Goal: Answer question/provide support

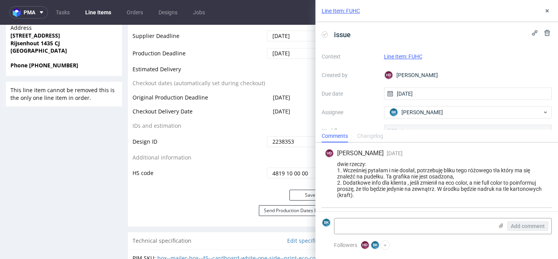
scroll to position [196, 0]
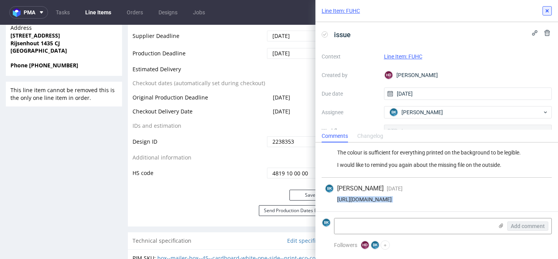
click at [547, 15] on button at bounding box center [546, 10] width 9 height 9
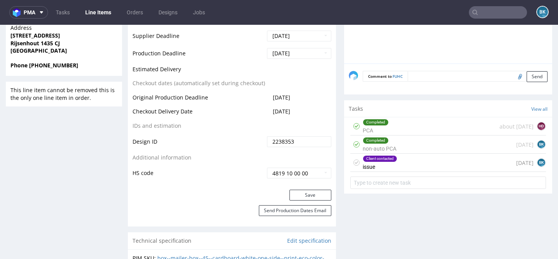
click at [503, 14] on input "text" at bounding box center [498, 12] width 58 height 12
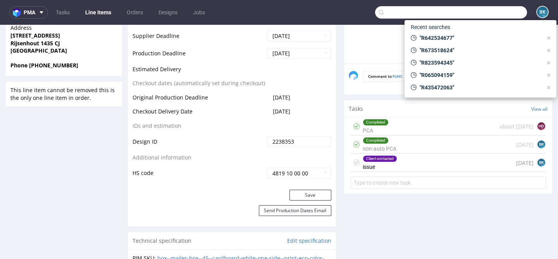
paste input "R284647987"
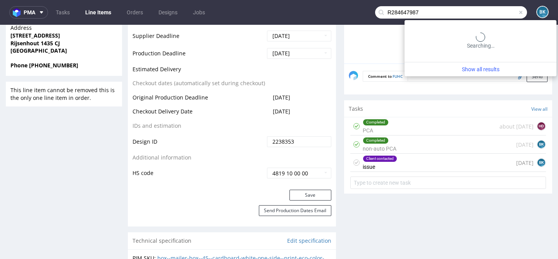
type input "R284647987"
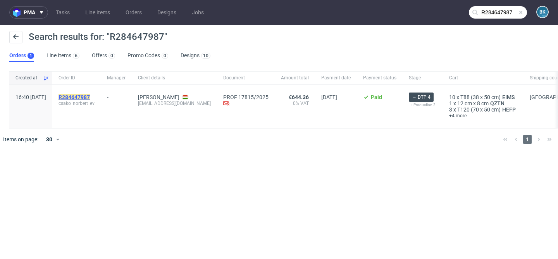
click at [90, 98] on mark "R284647987" at bounding box center [74, 97] width 31 height 6
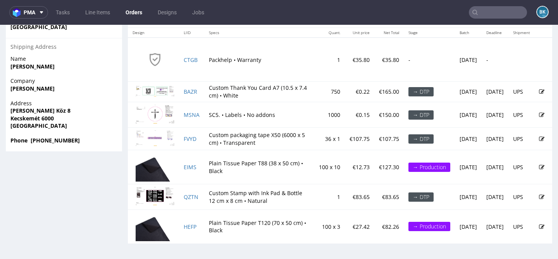
scroll to position [482, 0]
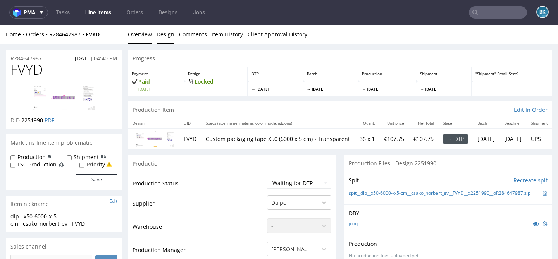
click at [166, 33] on link "Design" at bounding box center [166, 34] width 18 height 19
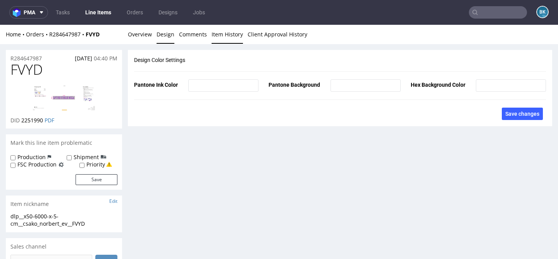
click at [229, 34] on link "Item History" at bounding box center [227, 34] width 31 height 19
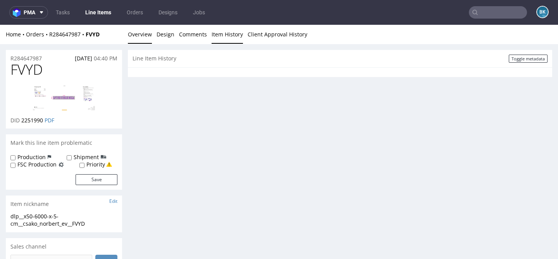
click at [148, 35] on link "Overview" at bounding box center [140, 34] width 24 height 19
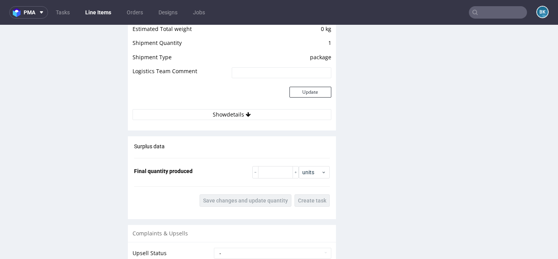
scroll to position [704, 0]
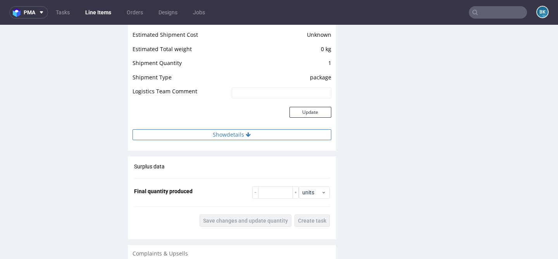
click at [237, 136] on button "Show details" at bounding box center [232, 134] width 199 height 11
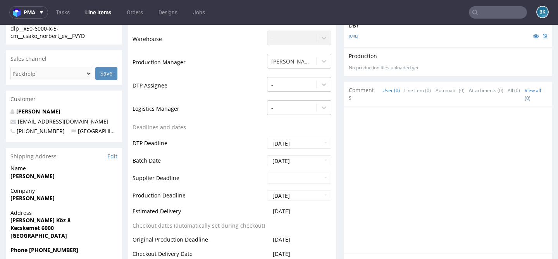
scroll to position [0, 0]
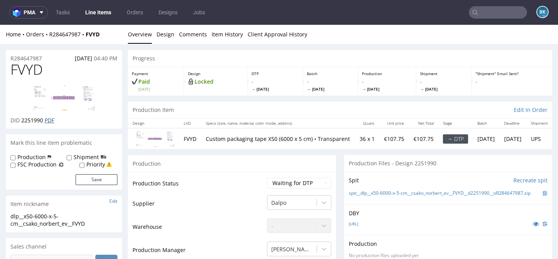
click at [50, 120] on link "PDF" at bounding box center [50, 120] width 10 height 7
click at [66, 98] on img at bounding box center [64, 97] width 62 height 25
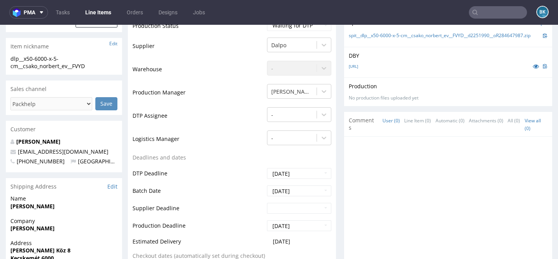
scroll to position [158, 0]
click at [358, 69] on link "[URL]" at bounding box center [353, 65] width 9 height 5
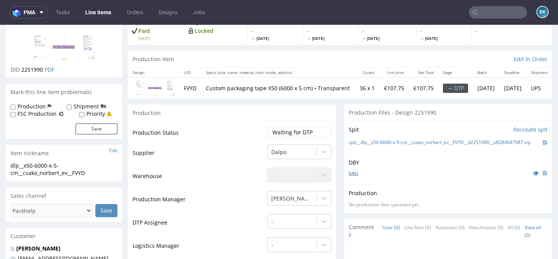
scroll to position [0, 0]
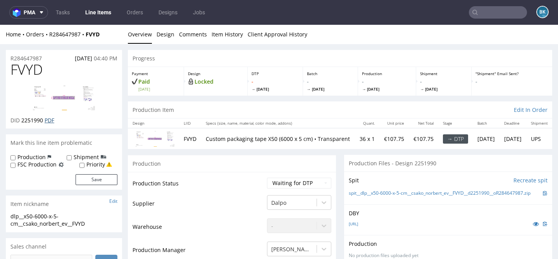
click at [50, 121] on link "PDF" at bounding box center [50, 120] width 10 height 7
click at [71, 88] on img at bounding box center [64, 97] width 62 height 25
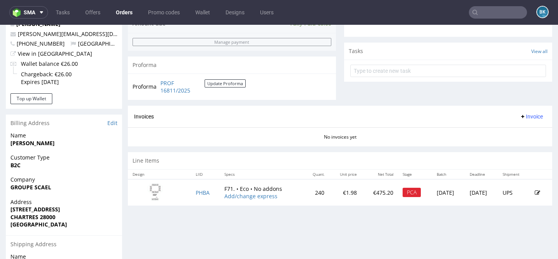
scroll to position [271, 0]
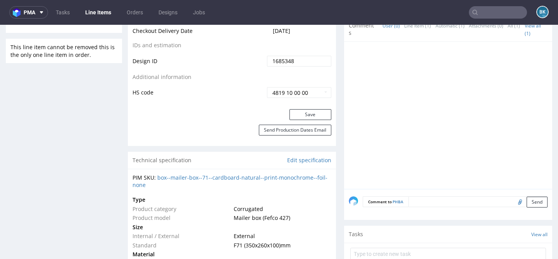
scroll to position [444, 0]
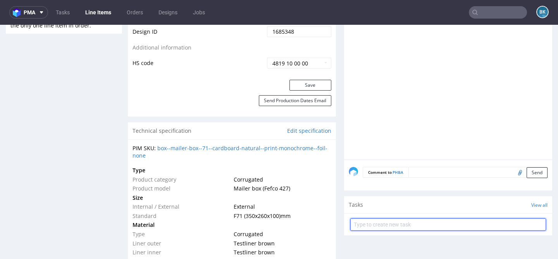
click at [416, 224] on input "text" at bounding box center [448, 225] width 196 height 12
type input "P"
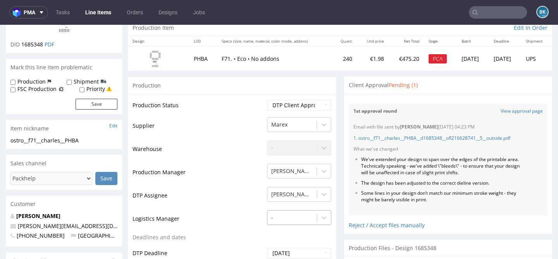
scroll to position [83, 0]
click at [448, 136] on link "1. ostro__f71__charles__PHBA__d1685348__oR216628741__5__outside.pdf" at bounding box center [431, 137] width 157 height 7
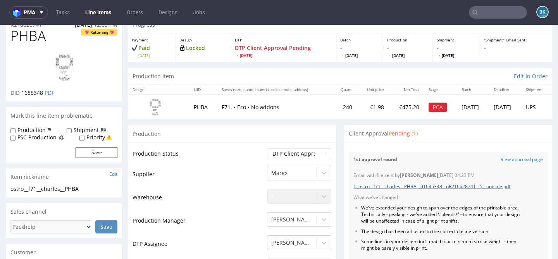
scroll to position [0, 0]
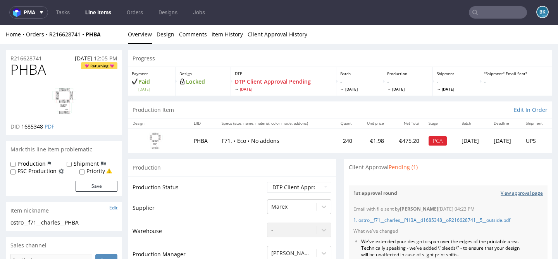
click at [512, 195] on link "View approval page" at bounding box center [522, 193] width 42 height 7
click at [512, 191] on link "View approval page" at bounding box center [522, 193] width 42 height 7
click at [458, 219] on link "1. ostro__f71__charles__PHBA__d1685348__oR216628741__5__outside.pdf" at bounding box center [431, 220] width 157 height 7
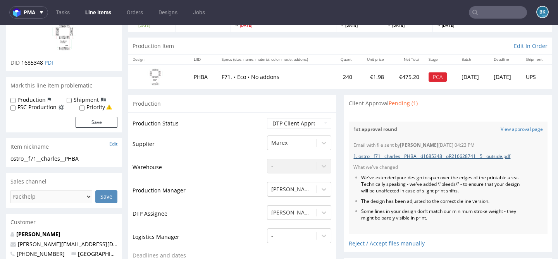
scroll to position [85, 0]
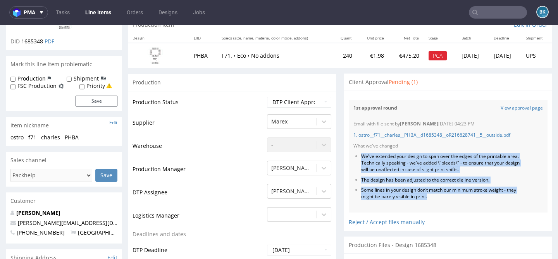
drag, startPoint x: 359, startPoint y: 156, endPoint x: 448, endPoint y: 200, distance: 98.9
click at [448, 201] on div "Email with file sent by [PERSON_NAME] [DATE] 04:23 PM 1. ostro__f71__charles__P…" at bounding box center [448, 164] width 199 height 96
copy ul "We've extended your design to span over the edges of the printable area. Techni…"
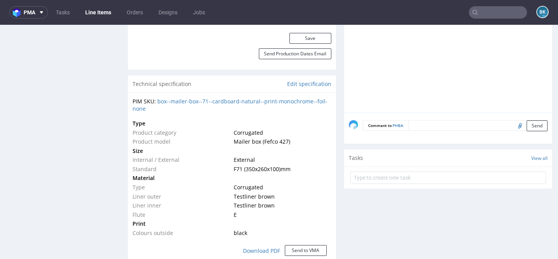
scroll to position [492, 0]
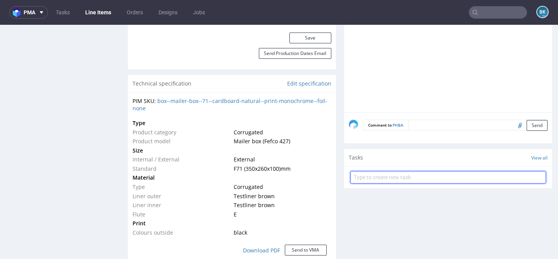
click at [393, 177] on input "text" at bounding box center [448, 177] width 196 height 12
type input "PCA"
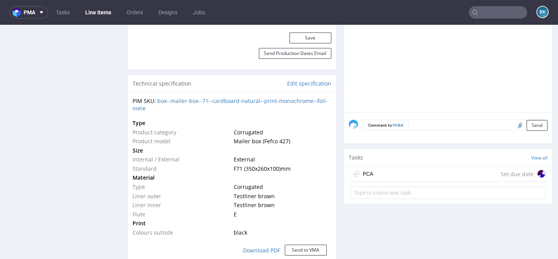
click at [409, 172] on div "PCA Set due date" at bounding box center [448, 174] width 196 height 15
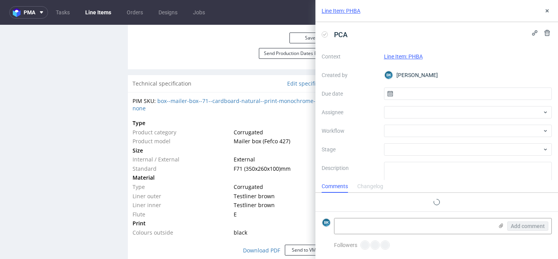
scroll to position [6, 0]
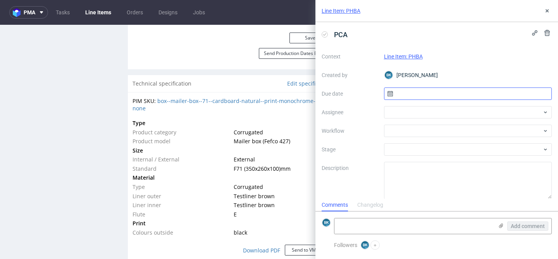
click at [413, 95] on input "text" at bounding box center [468, 94] width 168 height 12
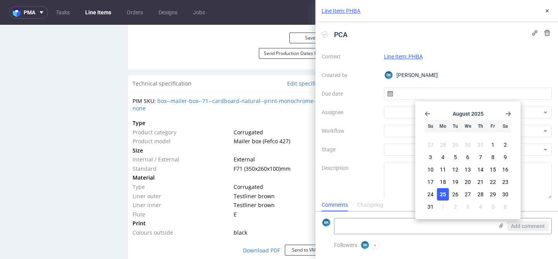
click at [445, 192] on span "25" at bounding box center [443, 195] width 6 height 8
type input "[DATE]"
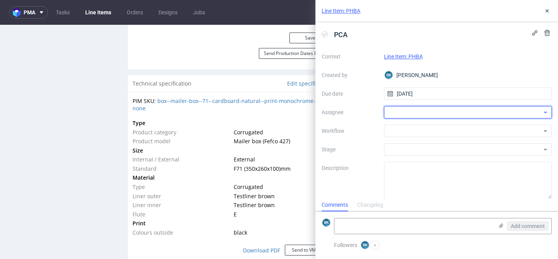
click at [416, 112] on div at bounding box center [468, 112] width 168 height 12
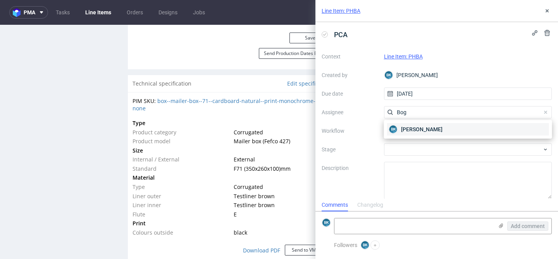
type input "Bog"
click at [409, 129] on span "[PERSON_NAME]" at bounding box center [421, 130] width 41 height 8
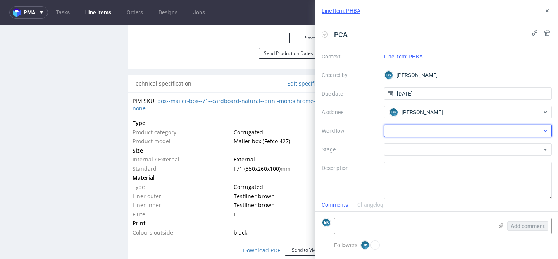
click at [404, 129] on div at bounding box center [468, 131] width 168 height 12
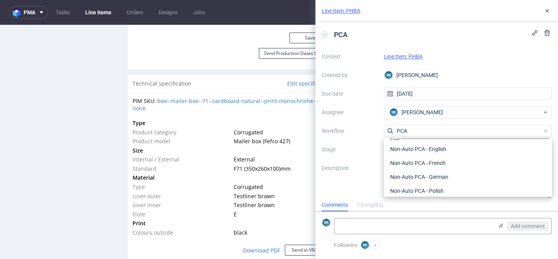
scroll to position [0, 0]
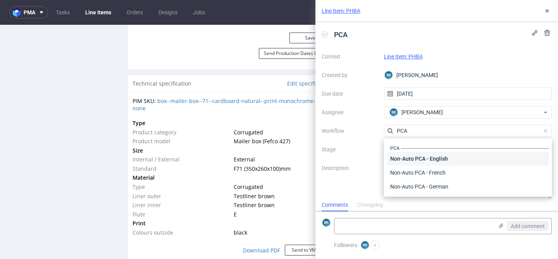
type input "PCA"
click at [437, 158] on div "Non-Auto PCA - English" at bounding box center [468, 159] width 162 height 14
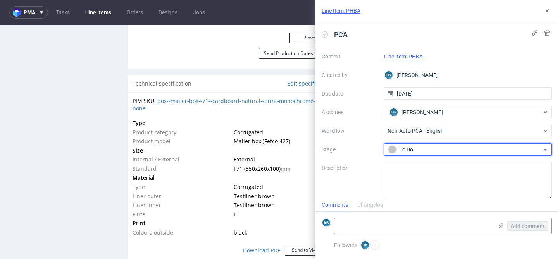
click at [421, 150] on div "To Do" at bounding box center [465, 149] width 154 height 9
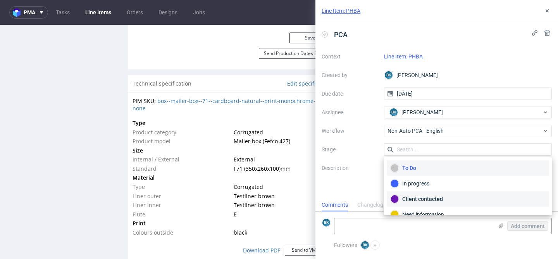
click at [423, 200] on div "Client contacted" at bounding box center [468, 199] width 155 height 9
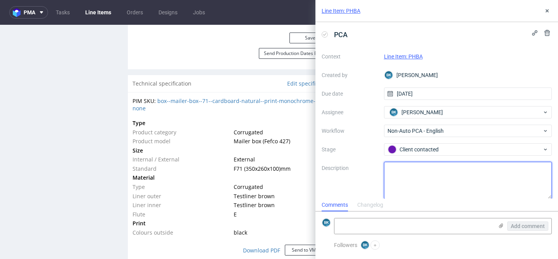
click at [413, 176] on textarea at bounding box center [468, 180] width 168 height 37
type textarea "C"
paste textarea "https://app-eu1.hubspot.com/contacts/25600958/record/0-5/212902685902/"
type textarea "https://app-eu1.hubspot.com/contacts/25600958/record/0-5/212902685902/"
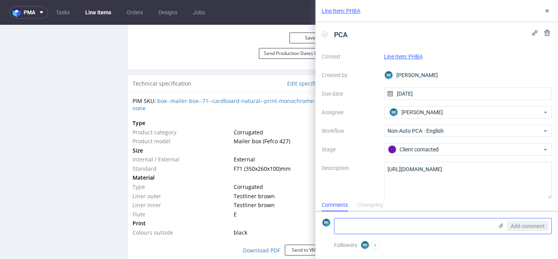
click at [400, 228] on textarea at bounding box center [413, 226] width 159 height 15
paste textarea "https://app-eu1.hubspot.com/contacts/25600958/record/0-5/212902685902/"
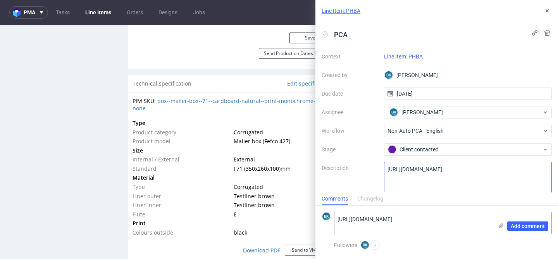
type textarea "https://app-eu1.hubspot.com/contacts/25600958/record/0-5/212902685902/"
drag, startPoint x: 438, startPoint y: 175, endPoint x: 362, endPoint y: 160, distance: 77.7
click at [362, 160] on div "Context Line Item: PHBA Created by BK Bogna Krystian Due date 25/08/2025 Assign…" at bounding box center [437, 124] width 230 height 149
click at [536, 226] on span "Add comment" at bounding box center [528, 226] width 34 height 5
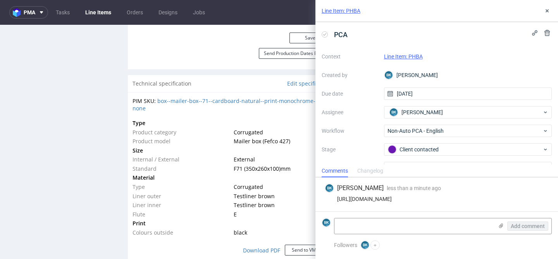
scroll to position [41, 0]
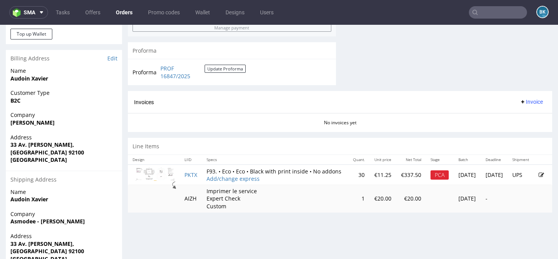
scroll to position [360, 0]
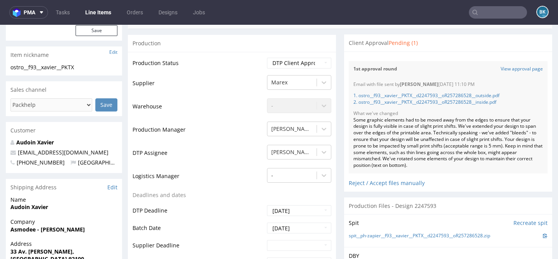
scroll to position [145, 0]
click at [508, 70] on link "View approval page" at bounding box center [522, 69] width 42 height 7
click at [449, 97] on link "1. ostro__f93__xavier__PKTX__d2247593__oR257286528__outside.pdf" at bounding box center [426, 96] width 146 height 7
click at [469, 104] on link "2. ostro__f93__xavier__PKTX__d2247593__oR257286528__inside.pdf" at bounding box center [424, 102] width 143 height 7
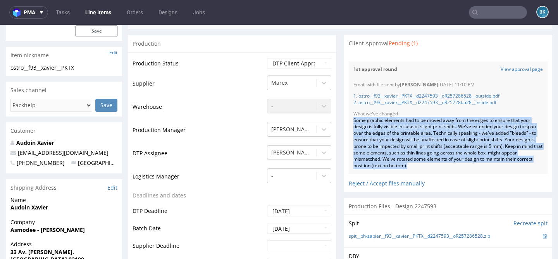
drag, startPoint x: 351, startPoint y: 120, endPoint x: 448, endPoint y: 168, distance: 108.5
click at [448, 168] on div "Some graphic elements had to be moved away from the edges to ensure that your d…" at bounding box center [447, 143] width 189 height 52
copy div "Some graphic elements had to be moved away from the edges to ensure that your d…"
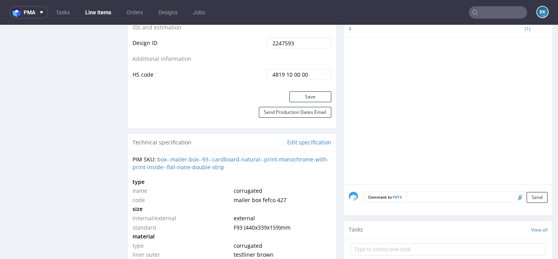
scroll to position [458, 0]
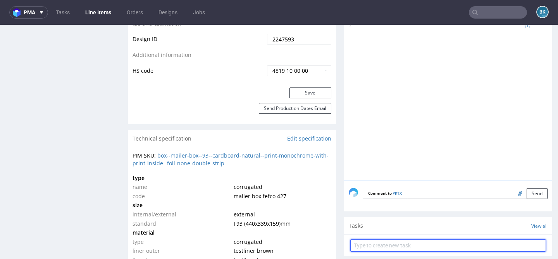
click at [391, 248] on input "text" at bounding box center [448, 245] width 196 height 12
type input "PCA"
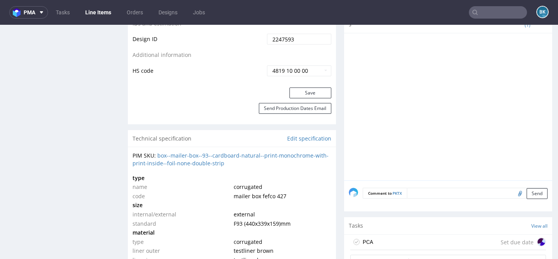
click at [403, 243] on div "PCA Set due date" at bounding box center [448, 242] width 196 height 15
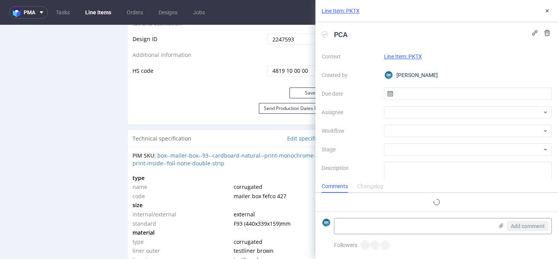
scroll to position [6, 0]
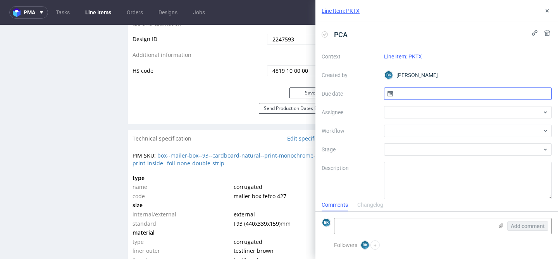
click at [414, 91] on input "text" at bounding box center [468, 94] width 168 height 12
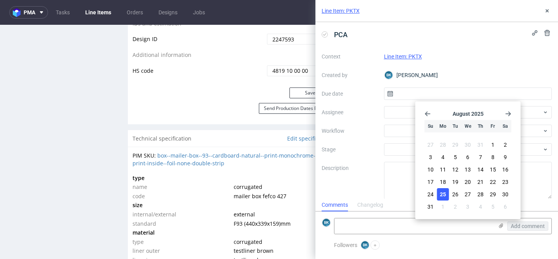
click at [442, 193] on span "25" at bounding box center [443, 195] width 6 height 8
type input "[DATE]"
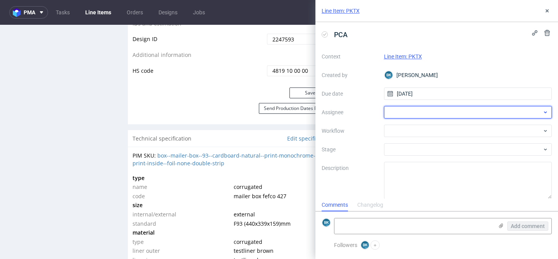
click at [403, 112] on div at bounding box center [468, 112] width 168 height 12
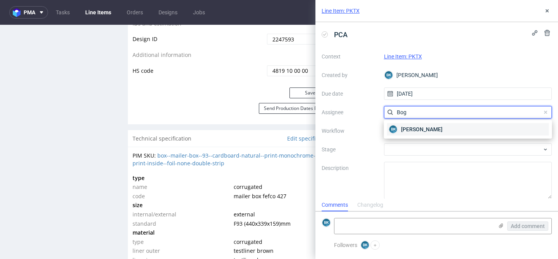
type input "Bog"
click at [418, 131] on span "[PERSON_NAME]" at bounding box center [421, 130] width 41 height 8
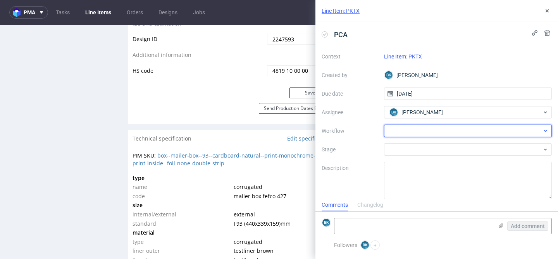
click at [413, 131] on div at bounding box center [468, 131] width 168 height 12
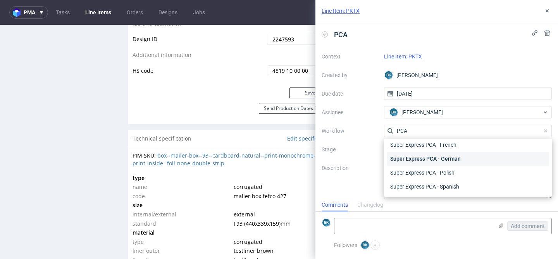
scroll to position [0, 0]
type input "PCA"
click at [450, 157] on div "Non-Auto PCA - English" at bounding box center [468, 159] width 162 height 14
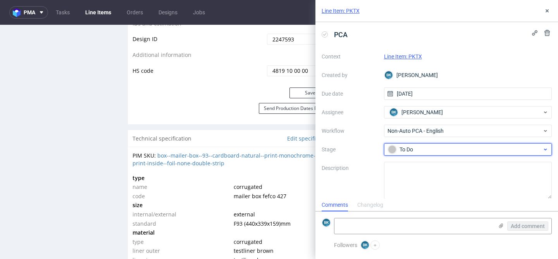
click at [420, 152] on div "To Do" at bounding box center [465, 149] width 154 height 9
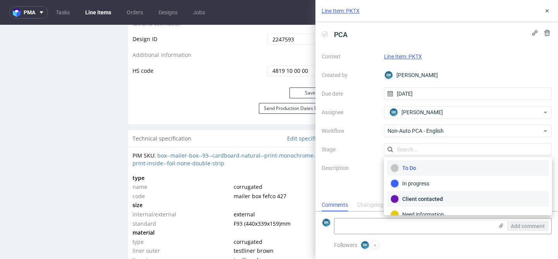
click at [429, 201] on div "Client contacted" at bounding box center [468, 199] width 155 height 9
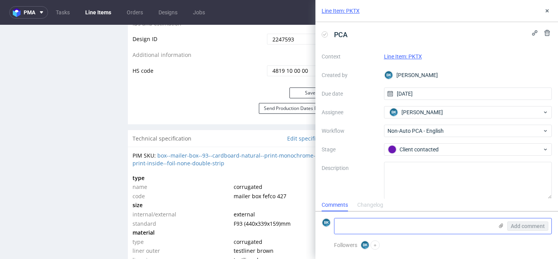
click at [408, 224] on textarea at bounding box center [413, 226] width 159 height 15
paste textarea "https://app-eu1.hubspot.com/contacts/25600958/record/0-5/212010024170/"
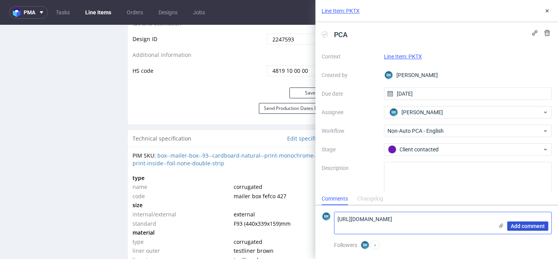
type textarea "https://app-eu1.hubspot.com/contacts/25600958/record/0-5/212010024170/"
click at [527, 227] on span "Add comment" at bounding box center [528, 226] width 34 height 5
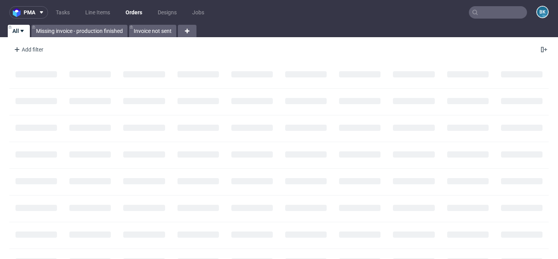
click at [484, 8] on input "text" at bounding box center [498, 12] width 58 height 12
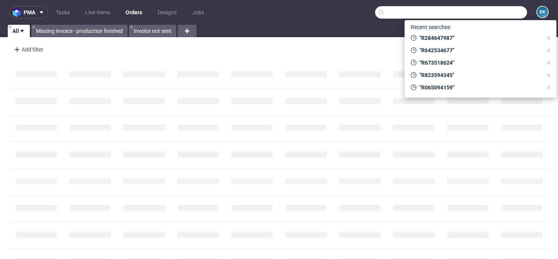
paste input "R493796608"
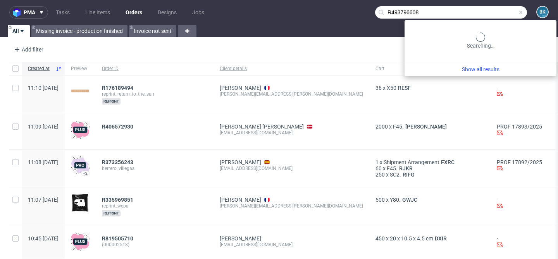
type input "R493796608"
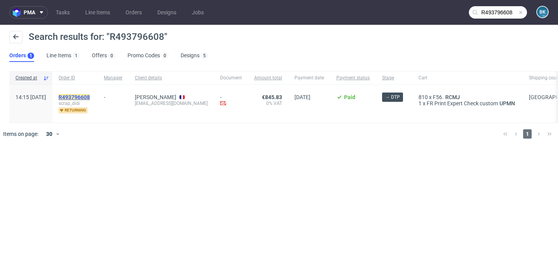
click at [90, 95] on mark "R493796608" at bounding box center [74, 97] width 31 height 6
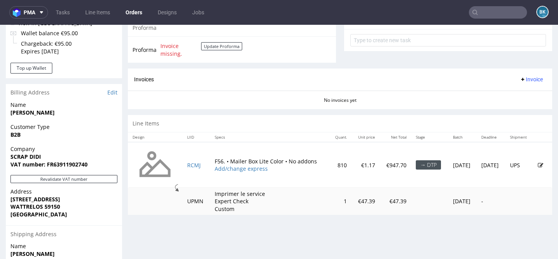
scroll to position [294, 0]
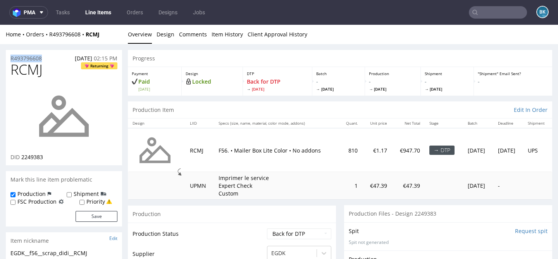
drag, startPoint x: 52, startPoint y: 57, endPoint x: 0, endPoint y: 57, distance: 52.3
copy p "R493796608"
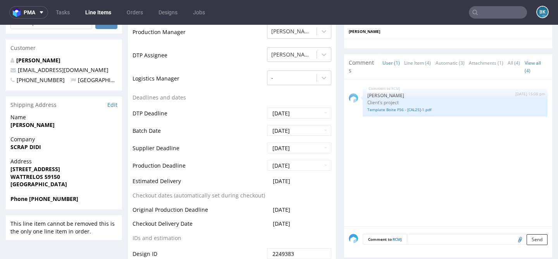
scroll to position [268, 0]
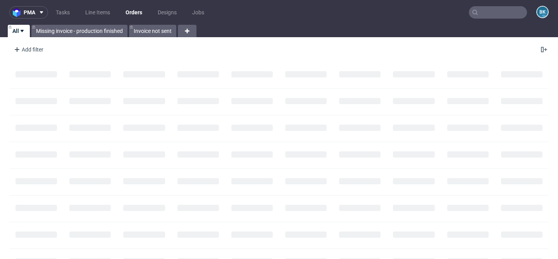
click at [503, 10] on input "text" at bounding box center [498, 12] width 58 height 12
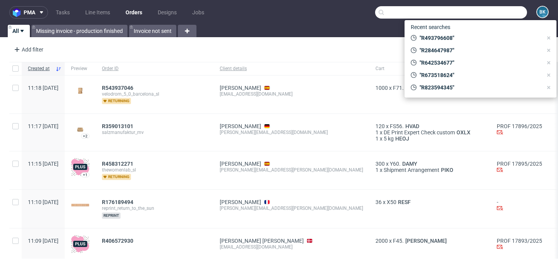
paste input "R851411546"
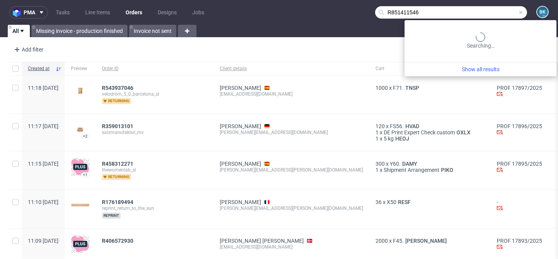
type input "R851411546"
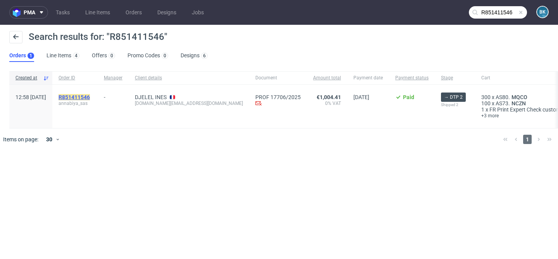
click at [90, 96] on mark "R851411546" at bounding box center [74, 97] width 31 height 6
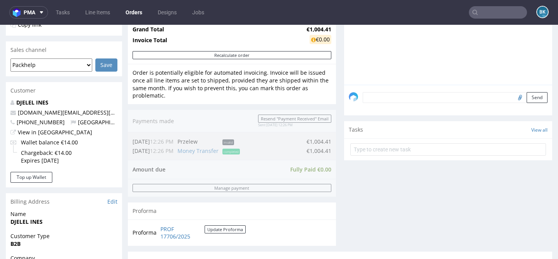
scroll to position [139, 0]
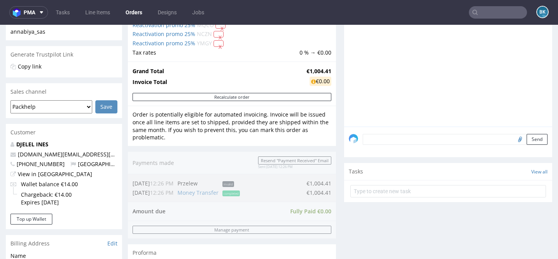
click at [501, 14] on input "text" at bounding box center [498, 12] width 58 height 12
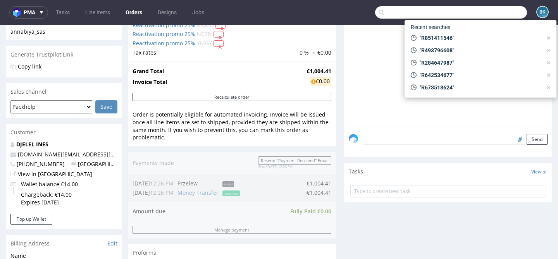
paste input "R266070457"
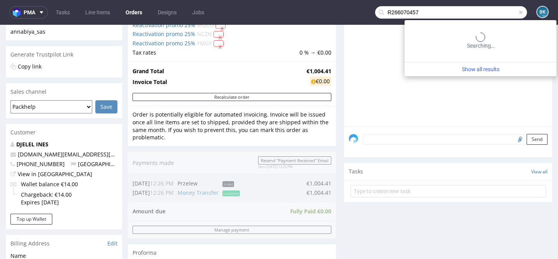
type input "R266070457"
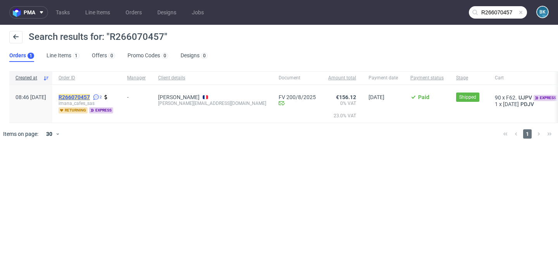
click at [90, 96] on mark "R266070457" at bounding box center [74, 97] width 31 height 6
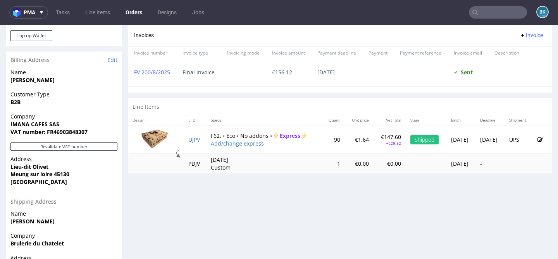
scroll to position [322, 0]
click at [482, 11] on input "text" at bounding box center [498, 12] width 58 height 12
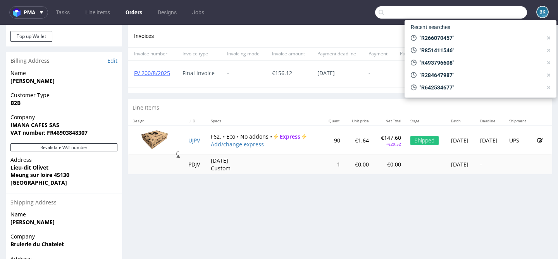
paste input "R266070457"
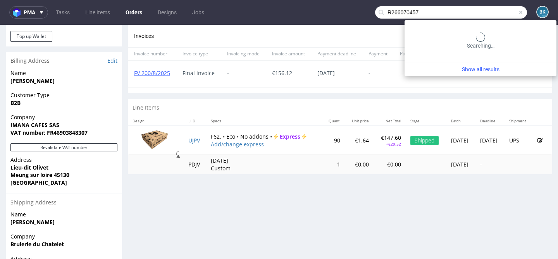
type input "R266070457"
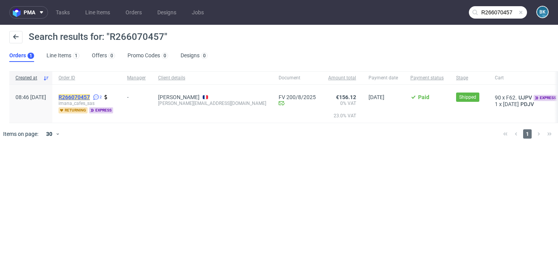
click at [89, 98] on mark "R266070457" at bounding box center [74, 97] width 31 height 6
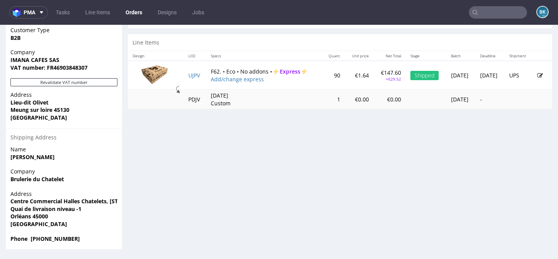
scroll to position [2, 0]
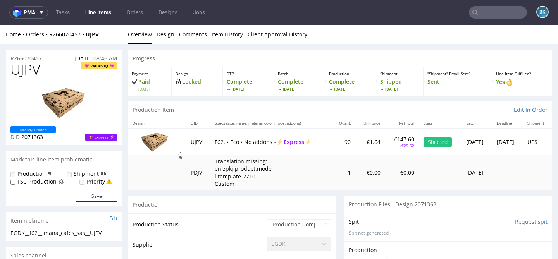
scroll to position [24, 0]
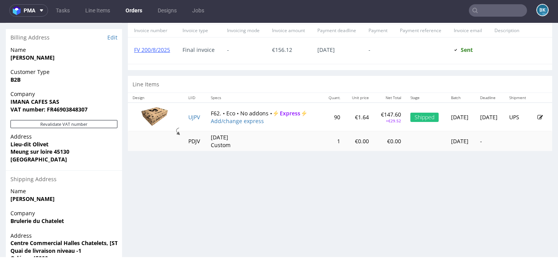
scroll to position [348, 0]
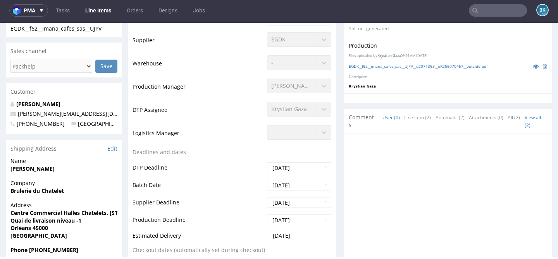
scroll to position [198, 0]
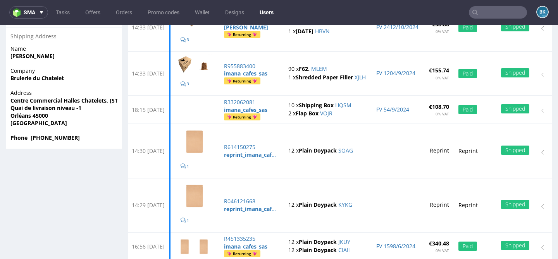
scroll to position [391, 0]
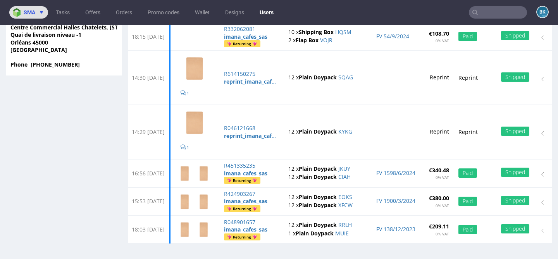
click at [35, 7] on button "sma" at bounding box center [28, 12] width 39 height 12
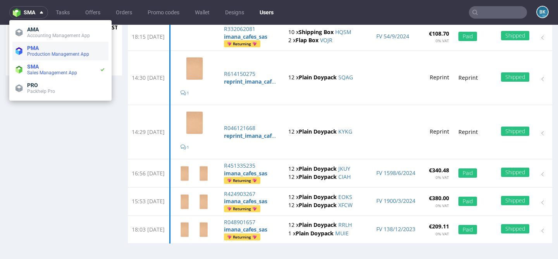
click at [51, 47] on span "PMA" at bounding box center [66, 48] width 78 height 6
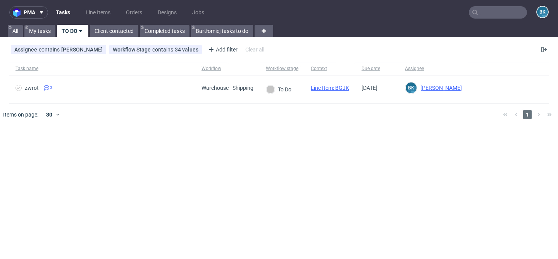
click at [504, 14] on input "text" at bounding box center [498, 12] width 58 height 12
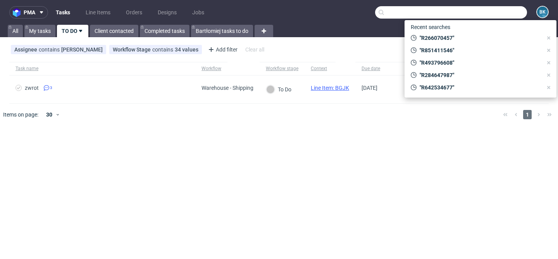
paste input "R284647987"
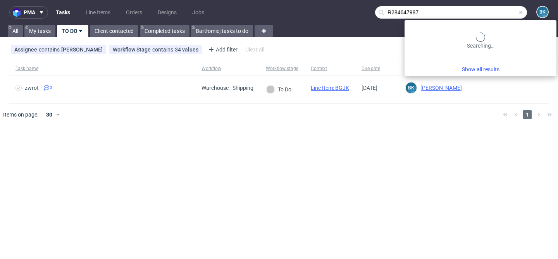
type input "R284647987"
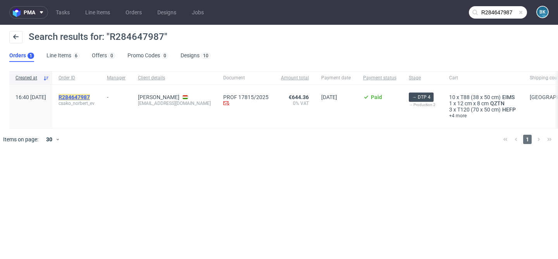
click at [88, 95] on mark "R284647987" at bounding box center [74, 97] width 31 height 6
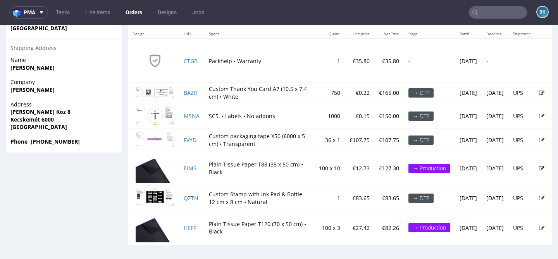
scroll to position [486, 0]
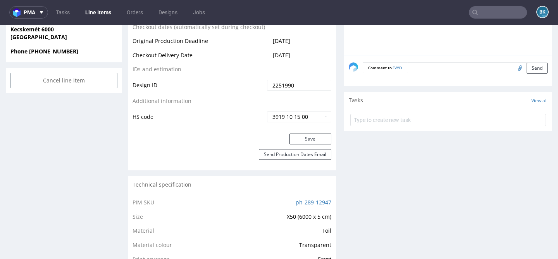
scroll to position [386, 0]
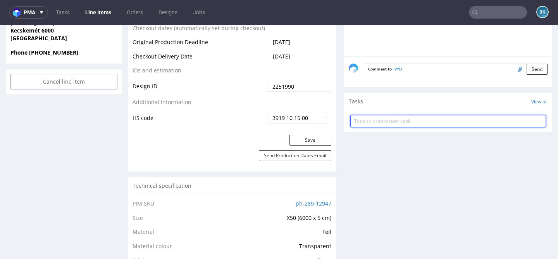
click at [391, 124] on input "text" at bounding box center [448, 121] width 196 height 12
type input "DTP Project Color"
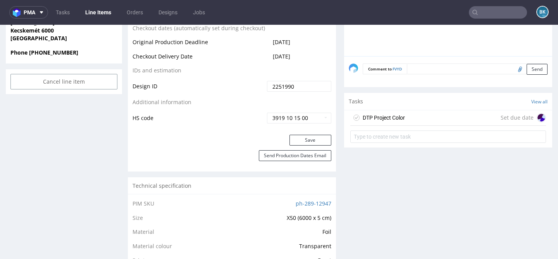
click at [420, 123] on div "DTP Project Color Set due date" at bounding box center [448, 117] width 196 height 15
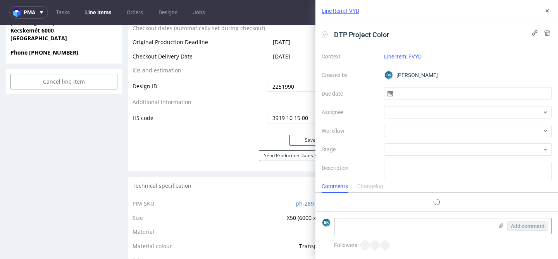
scroll to position [6, 0]
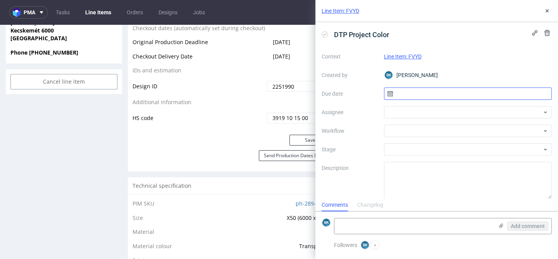
click at [411, 94] on input "text" at bounding box center [468, 94] width 168 height 12
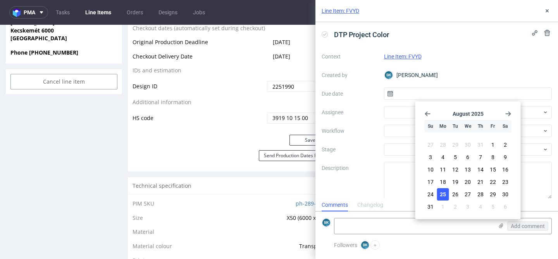
click at [442, 190] on button "25" at bounding box center [443, 194] width 12 height 12
type input "[DATE]"
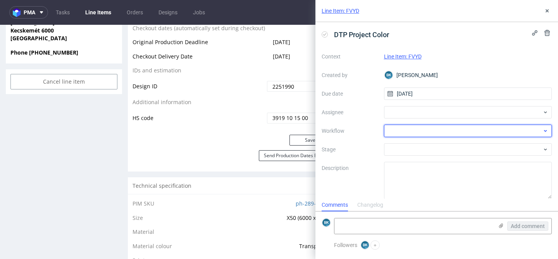
click at [415, 133] on div at bounding box center [468, 131] width 168 height 12
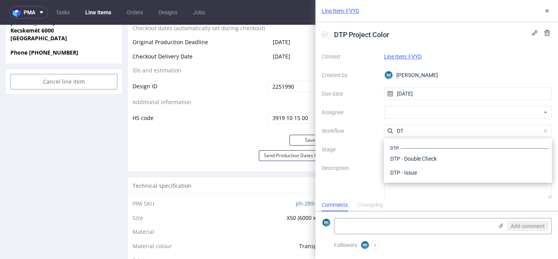
scroll to position [0, 0]
type input "DTP"
click at [429, 170] on div "DTP - Issue" at bounding box center [468, 173] width 162 height 14
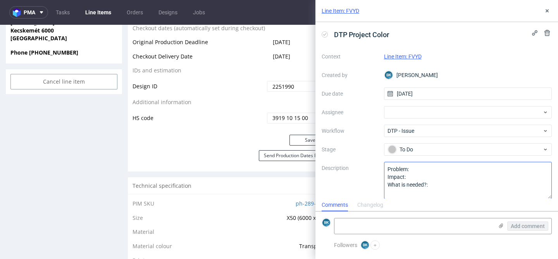
scroll to position [7, 0]
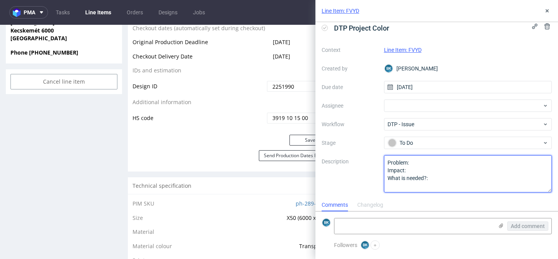
click at [426, 158] on textarea "Problem: Impact: What is needed?:" at bounding box center [468, 173] width 168 height 37
click at [419, 161] on textarea "Problem: Impact: What is needed?:" at bounding box center [468, 173] width 168 height 37
paste textarea "my design in .ai couldn’t contain a Pantone color, due to Pantone’s regulation …"
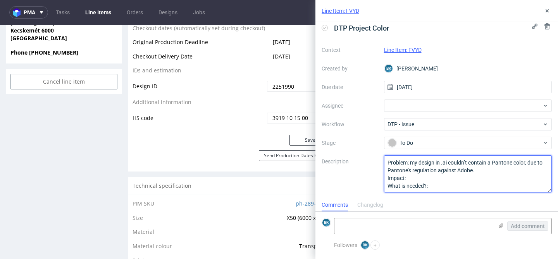
click at [411, 164] on textarea "Problem: Impact: What is needed?:" at bounding box center [468, 173] width 168 height 37
click at [492, 171] on textarea "Problem: "my design in .ai couldn’t contain a Pantone color, due to Pantone’s r…" at bounding box center [468, 173] width 168 height 37
paste textarea "the Pantone color code, and the HEX code: Pantone 7442 C #963CBD And also, I at…"
click at [429, 183] on textarea "Problem: "my design in .ai couldn’t contain a Pantone color, due to Pantone’s r…" at bounding box center [468, 173] width 168 height 37
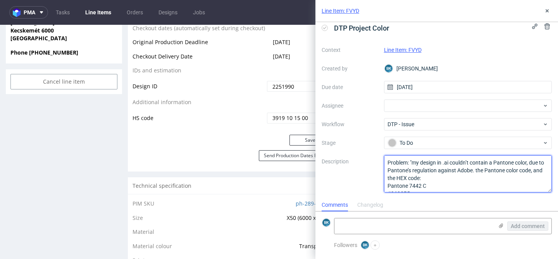
click at [408, 161] on textarea "Problem: "my design in .ai couldn’t contain a Pantone color, due to Pantone’s r…" at bounding box center [468, 173] width 168 height 37
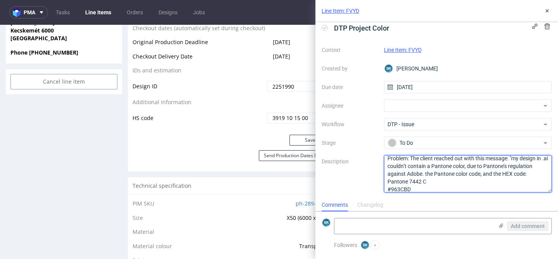
click at [424, 173] on textarea "Problem: "my design in .ai couldn’t contain a Pantone color, due to Pantone’s r…" at bounding box center [468, 173] width 168 height 37
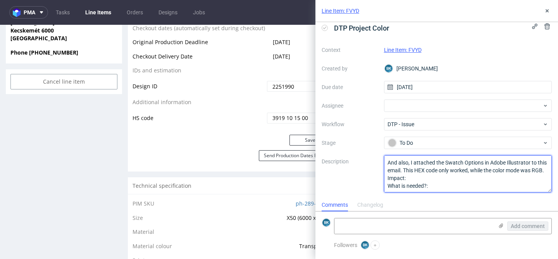
scroll to position [47, 0]
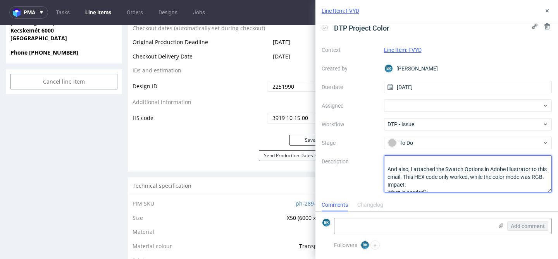
click at [424, 164] on textarea "Problem: "my design in .ai couldn’t contain a Pantone color, due to Pantone’s r…" at bounding box center [468, 173] width 168 height 37
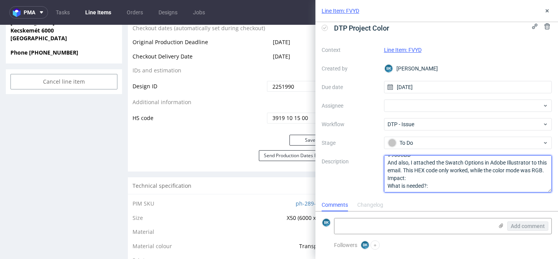
scroll to position [40, 0]
type textarea "Problem: The client reached out with this message: "my design in .ai couldn’t c…"
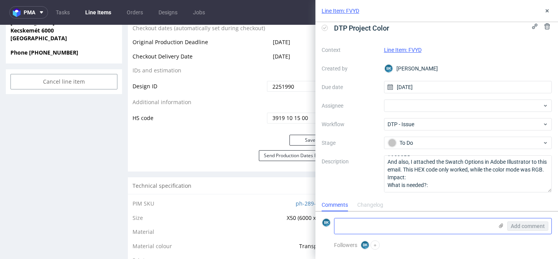
scroll to position [0, 0]
click at [353, 224] on textarea at bounding box center [413, 226] width 159 height 15
type textarea "Screenshot from the client in the attachment"
click at [501, 226] on icon at bounding box center [501, 226] width 6 height 6
click at [0, 0] on input "file" at bounding box center [0, 0] width 0 height 0
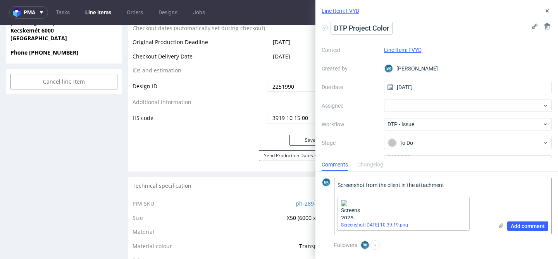
click at [372, 27] on span "DTP Project Color" at bounding box center [361, 28] width 61 height 13
click at [537, 226] on span "Add comment" at bounding box center [528, 226] width 34 height 5
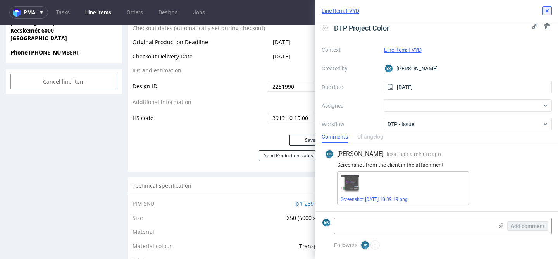
click at [548, 13] on icon at bounding box center [547, 11] width 6 height 6
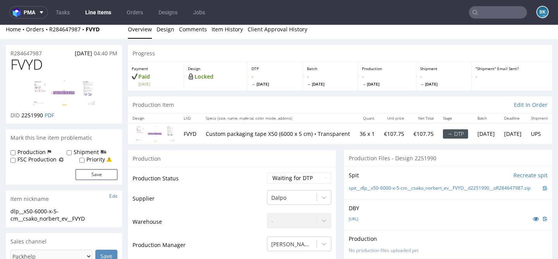
scroll to position [5, 0]
click at [495, 15] on input "text" at bounding box center [498, 12] width 58 height 12
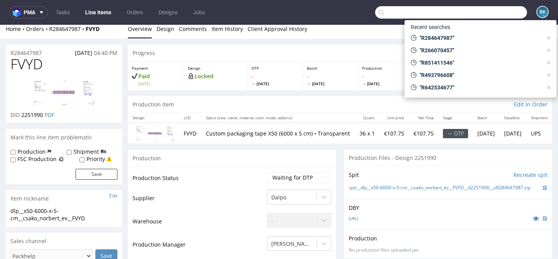
paste input "R642534677"
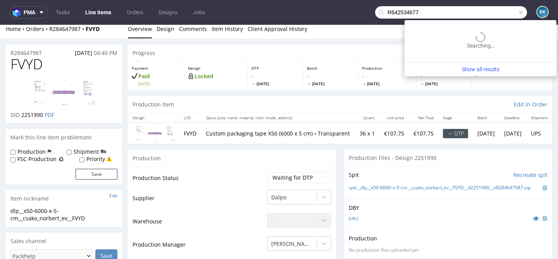
type input "R642534677"
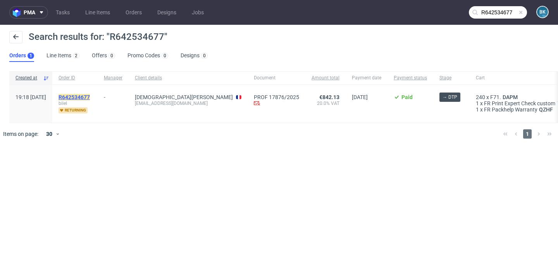
click at [84, 96] on mark "R642534677" at bounding box center [74, 97] width 31 height 6
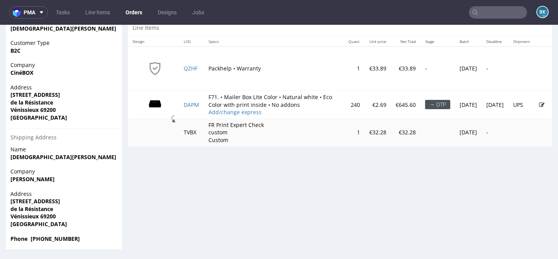
scroll to position [2, 0]
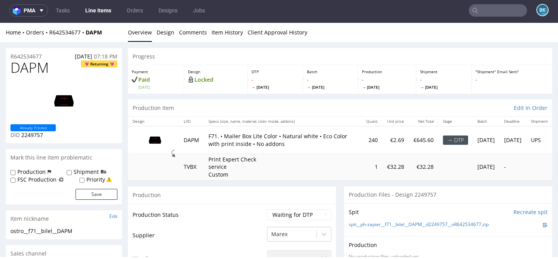
click at [110, 109] on div at bounding box center [63, 100] width 107 height 47
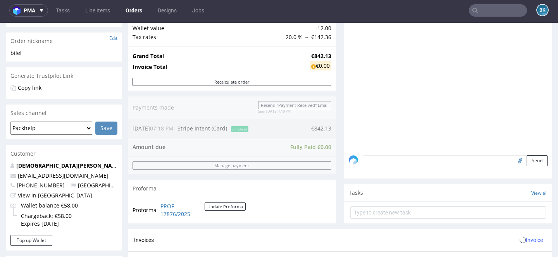
scroll to position [375, 0]
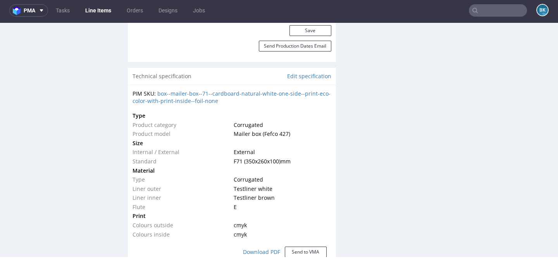
scroll to position [520, 0]
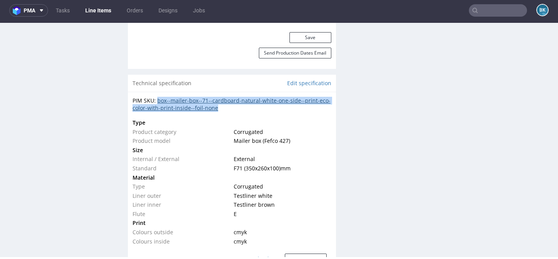
drag, startPoint x: 233, startPoint y: 110, endPoint x: 157, endPoint y: 98, distance: 76.8
click at [157, 98] on div "PIM SKU: box--mailer-box--71--cardboard-natural-white-one-side--print-eco-color…" at bounding box center [232, 104] width 199 height 15
copy link "box--mailer-box--71--cardboard-natural-white-one-side--print-eco-color-with-pri…"
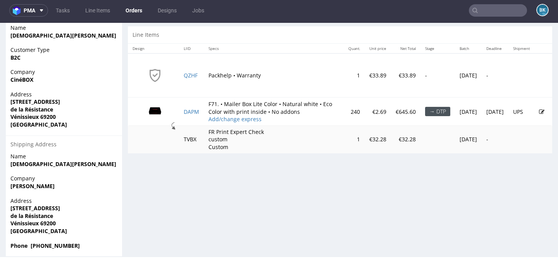
scroll to position [375, 0]
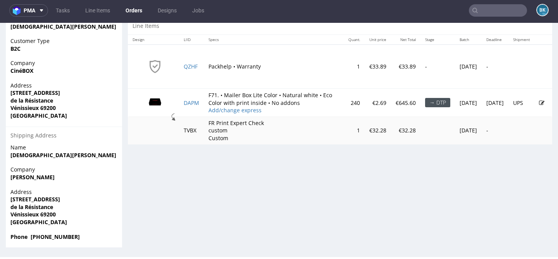
click at [539, 106] on icon at bounding box center [541, 102] width 5 height 5
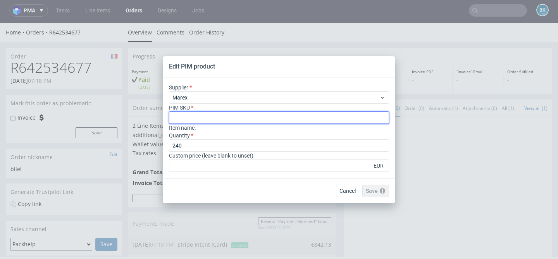
click at [217, 116] on input "text" at bounding box center [279, 118] width 220 height 12
paste input "box--mailer-box--71--cardboard-white-one-side--print-eco-color--foil-none"
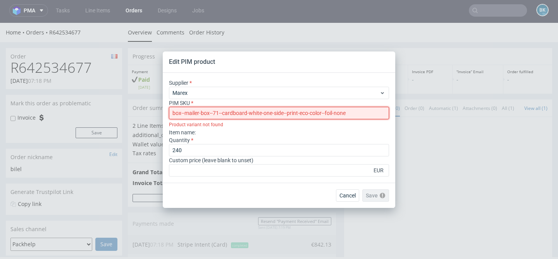
drag, startPoint x: 364, startPoint y: 108, endPoint x: 160, endPoint y: 114, distance: 203.9
click at [159, 114] on div "Edit PIM product Supplier Marex PIM SKU box--mailer-box--71--cardboard-white-on…" at bounding box center [279, 129] width 558 height 259
type input "box--mailer-box--71--cardboard-white-one-side--print-eco-color--foil-none"
click at [349, 193] on span "Cancel" at bounding box center [347, 195] width 16 height 5
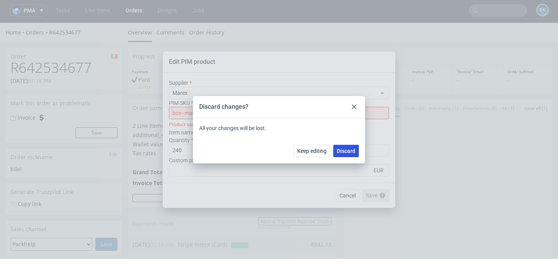
click at [343, 146] on button "Discard" at bounding box center [346, 151] width 26 height 12
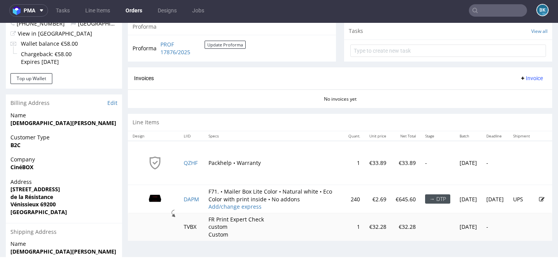
scroll to position [375, 0]
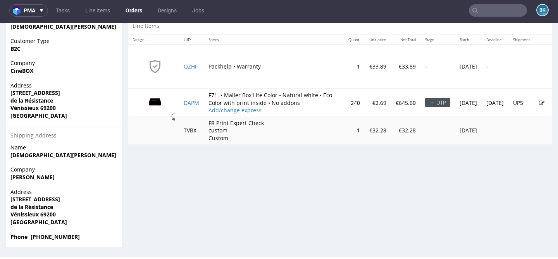
click at [539, 106] on icon at bounding box center [541, 102] width 5 height 5
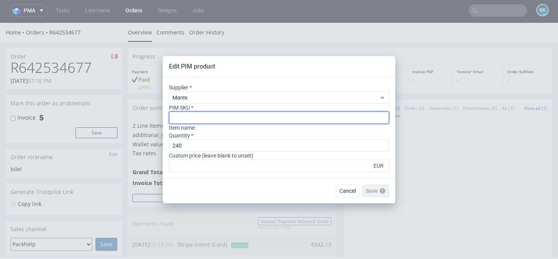
click at [220, 117] on input "text" at bounding box center [279, 118] width 220 height 12
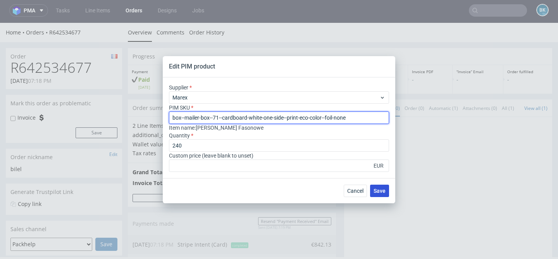
type input "box--mailer-box--71--cardboard-white-one-side--print-eco-color--foil-none"
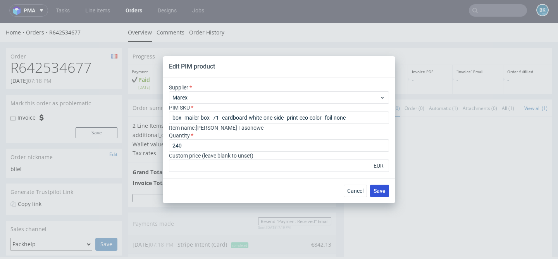
click at [377, 191] on span "Save" at bounding box center [380, 190] width 12 height 5
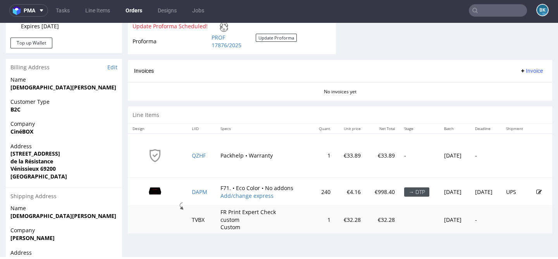
scroll to position [375, 0]
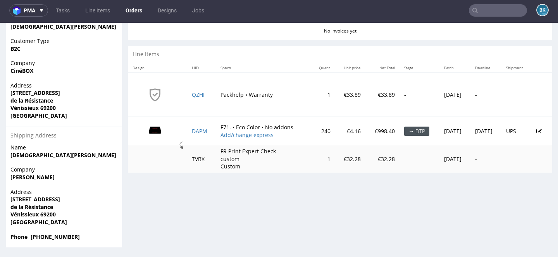
click at [536, 131] on icon at bounding box center [538, 131] width 5 height 5
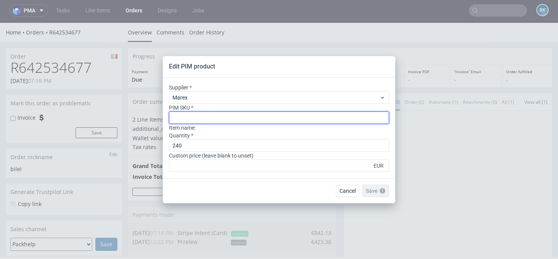
click at [199, 117] on input "text" at bounding box center [279, 118] width 220 height 12
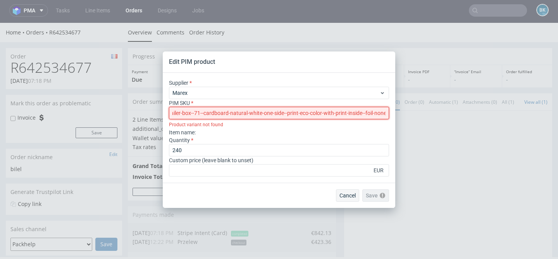
type input "box--mailer-box--71--cardboard-natural-white-one-side--print-eco-color-with-pri…"
click at [354, 191] on button "Cancel" at bounding box center [347, 195] width 23 height 12
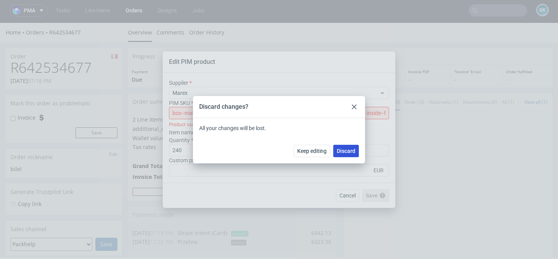
click at [348, 152] on span "Discard" at bounding box center [346, 150] width 19 height 5
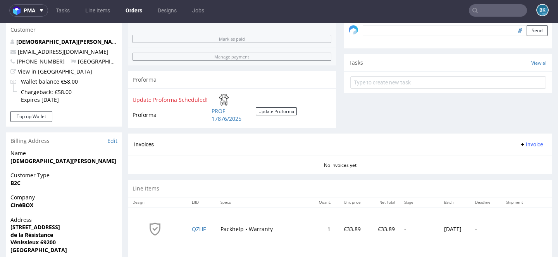
scroll to position [375, 0]
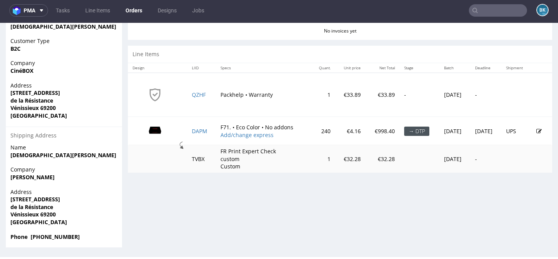
click at [536, 131] on icon at bounding box center [538, 131] width 5 height 5
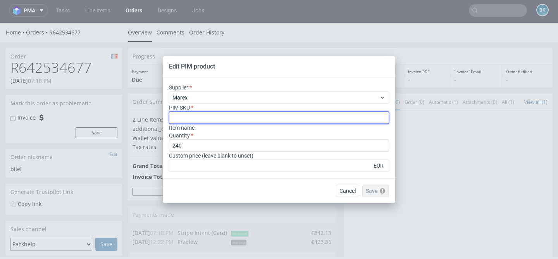
click at [198, 115] on input "text" at bounding box center [279, 118] width 220 height 12
paste input "box--mailer-box--71--cardboard-natural-white-one-side--print-eco-color-with-pri…"
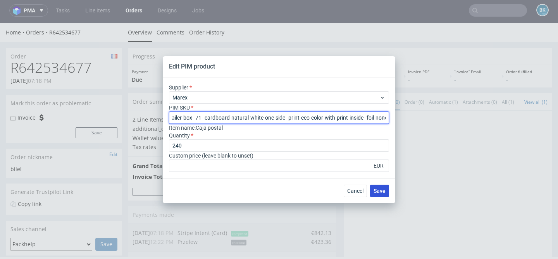
type input "box--mailer-box--71--cardboard-natural-white-one-side--print-eco-color-with-pri…"
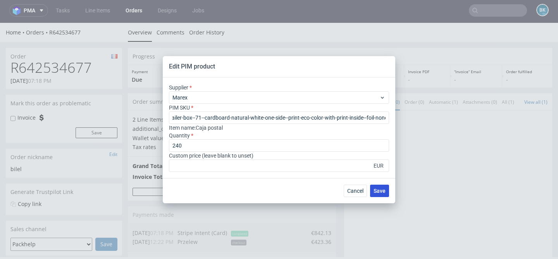
click at [376, 187] on button "Save" at bounding box center [379, 191] width 19 height 12
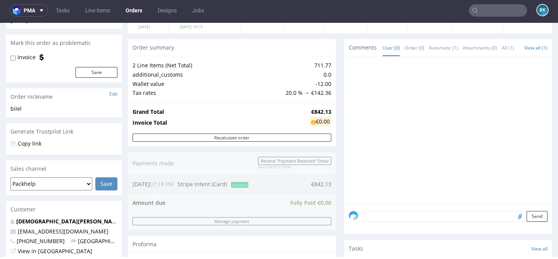
scroll to position [61, 0]
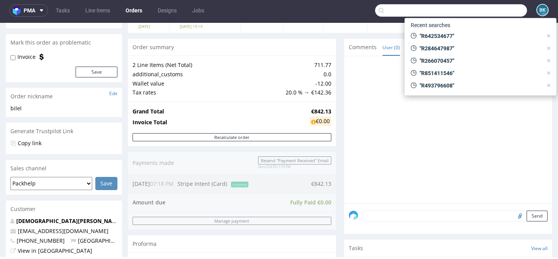
click at [496, 11] on input "text" at bounding box center [451, 10] width 152 height 12
paste input "R284647987"
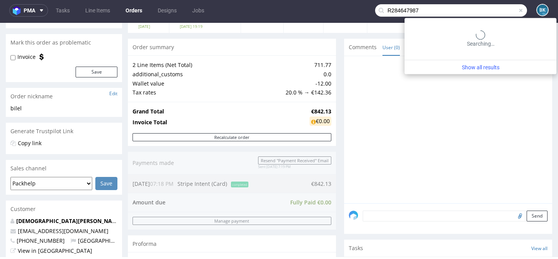
type input "R284647987"
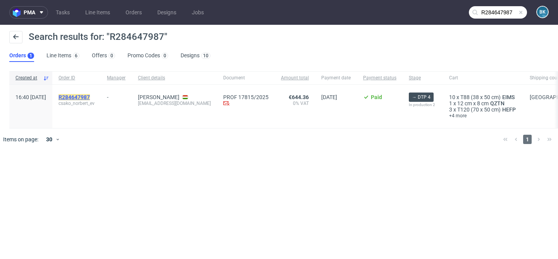
click at [90, 98] on mark "R284647987" at bounding box center [74, 97] width 31 height 6
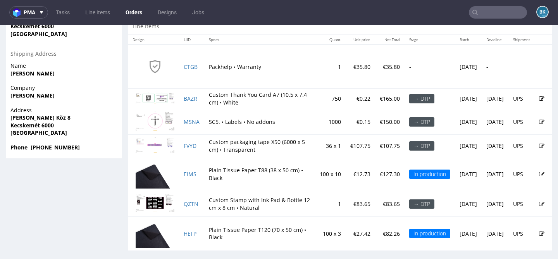
scroll to position [472, 0]
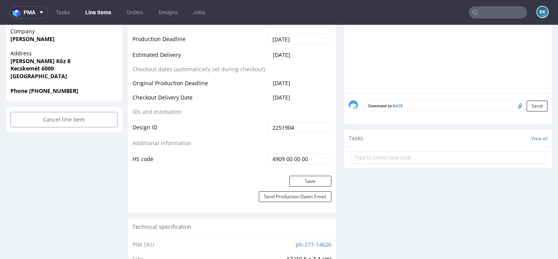
scroll to position [340, 0]
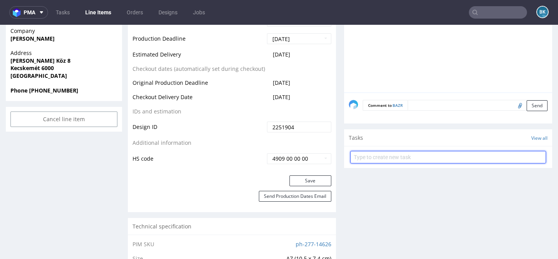
click at [384, 162] on input "text" at bounding box center [448, 157] width 196 height 12
type input "D"
type input "Updated design"
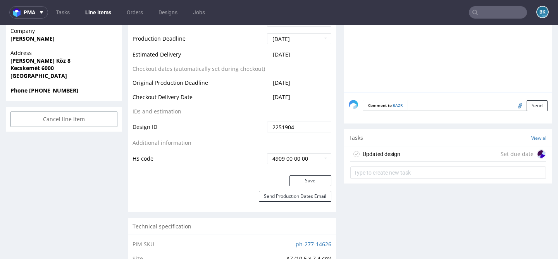
click at [420, 158] on div "Updated design Set due date" at bounding box center [448, 153] width 196 height 15
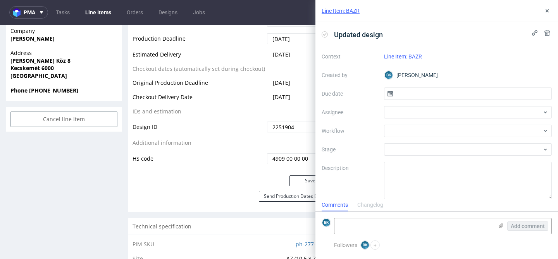
scroll to position [6, 0]
click at [411, 92] on input "text" at bounding box center [468, 94] width 168 height 12
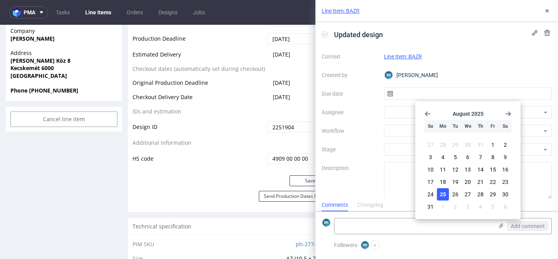
click at [446, 194] on button "25" at bounding box center [443, 194] width 12 height 12
type input "[DATE]"
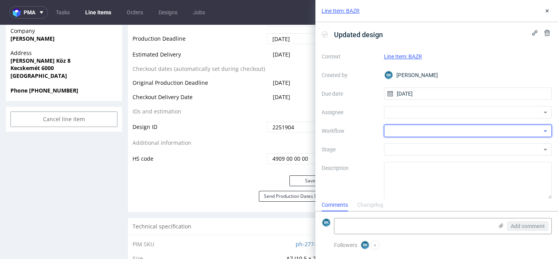
click at [420, 129] on div at bounding box center [468, 131] width 168 height 12
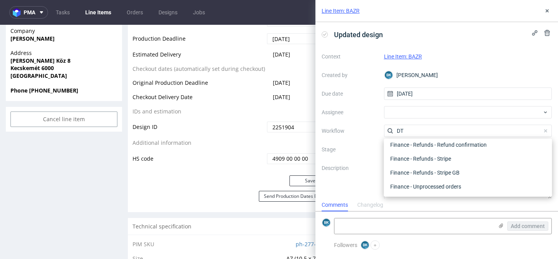
scroll to position [0, 0]
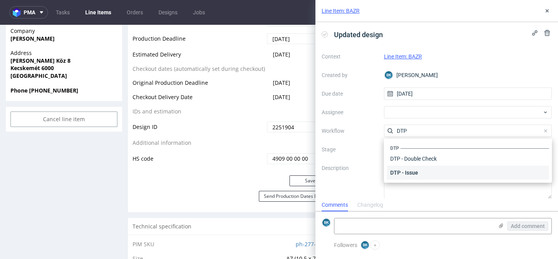
type input "DTP"
click at [423, 170] on div "DTP - Issue" at bounding box center [468, 173] width 162 height 14
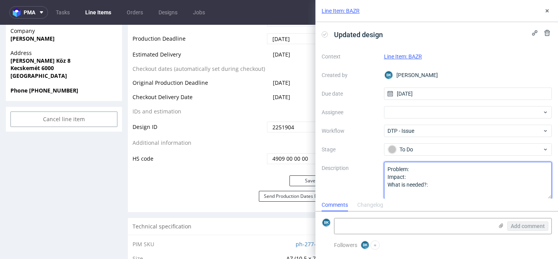
click at [415, 170] on textarea "Problem: Impact: What is needed?:" at bounding box center [468, 180] width 168 height 37
type textarea "Problem: The client provided a new design with updated color Impact: What is ne…"
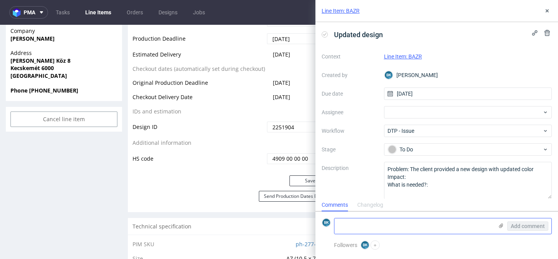
click at [502, 227] on icon at bounding box center [501, 226] width 6 height 6
click at [0, 0] on input "file" at bounding box center [0, 0] width 0 height 0
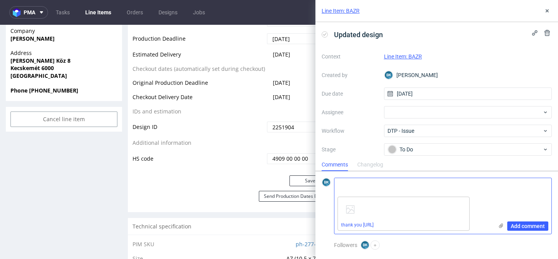
click at [367, 186] on textarea at bounding box center [413, 185] width 159 height 15
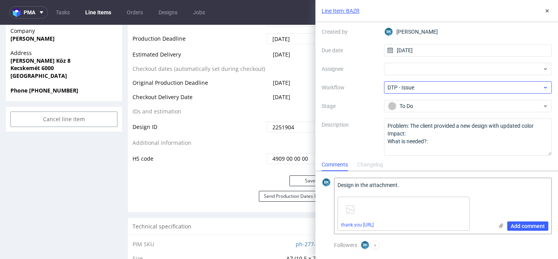
scroll to position [47, 0]
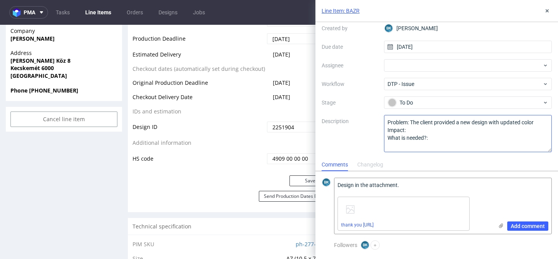
type textarea "Design in the attachment."
click at [548, 122] on textarea "Problem: The client provided a new design with updated color Impact: What is ne…" at bounding box center [468, 133] width 168 height 37
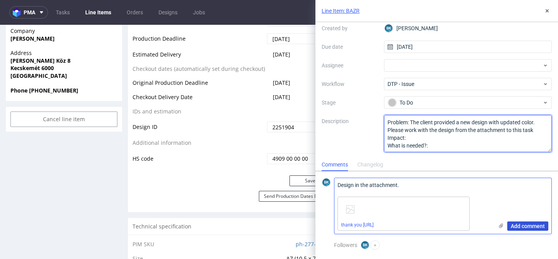
type textarea "Problem: The client provided a new design with updated color. Please work with …"
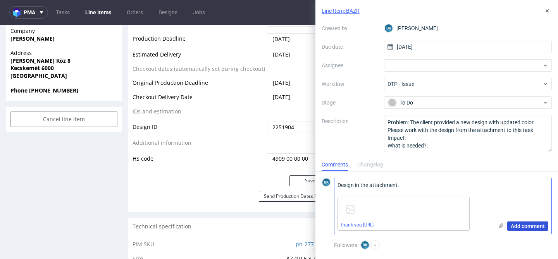
click at [531, 226] on span "Add comment" at bounding box center [528, 226] width 34 height 5
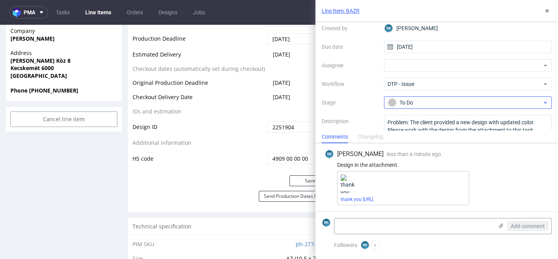
scroll to position [0, 0]
click at [548, 10] on use at bounding box center [547, 10] width 3 height 3
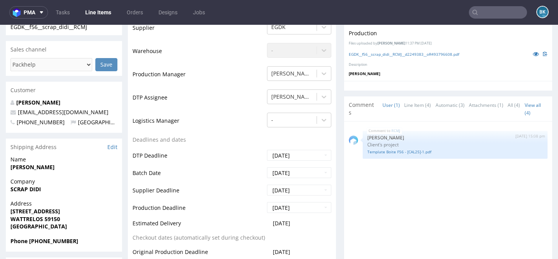
scroll to position [252, 0]
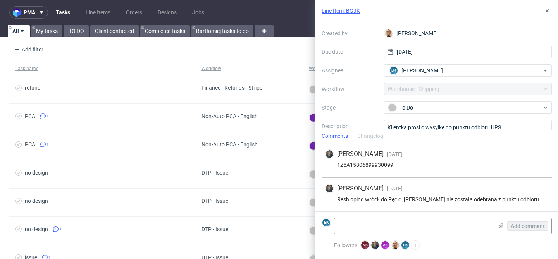
scroll to position [41, 0]
click at [75, 28] on link "TO DO" at bounding box center [76, 31] width 25 height 12
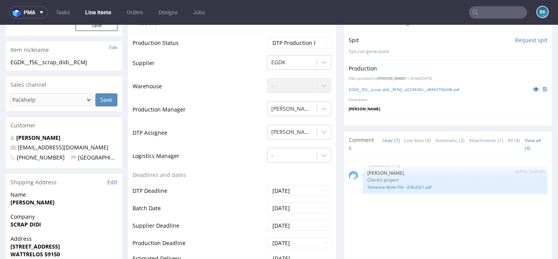
scroll to position [220, 0]
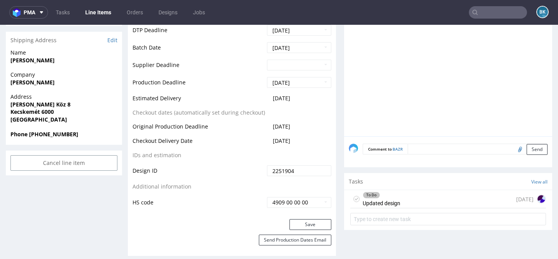
scroll to position [341, 0]
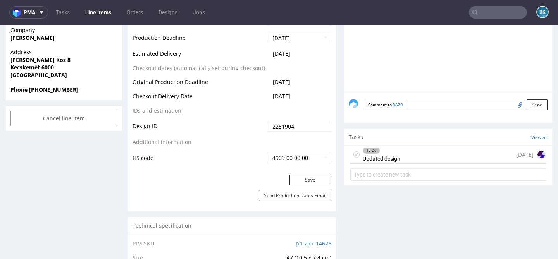
click at [429, 157] on div "To Do Updated design [DATE]" at bounding box center [448, 155] width 196 height 18
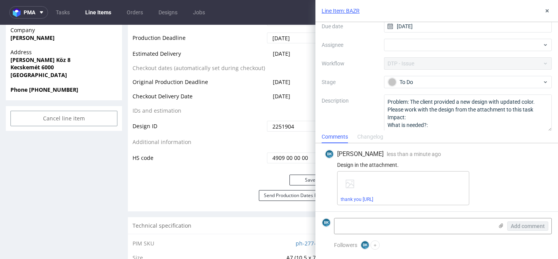
scroll to position [66, 0]
click at [549, 7] on button at bounding box center [546, 10] width 9 height 9
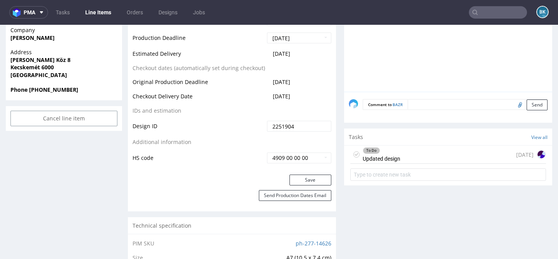
click at [499, 11] on input "text" at bounding box center [498, 12] width 58 height 12
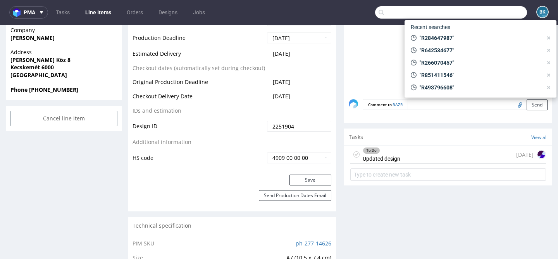
paste input "R493796608"
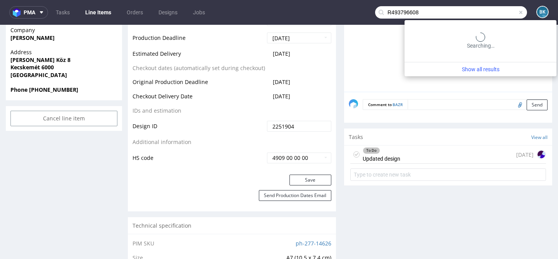
type input "R493796608"
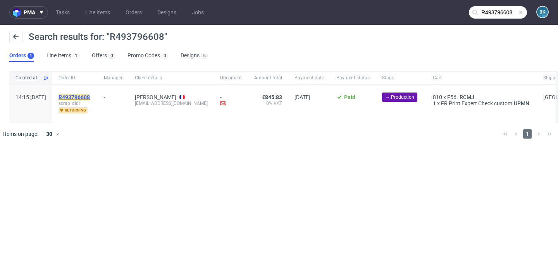
click at [90, 96] on mark "R493796608" at bounding box center [74, 97] width 31 height 6
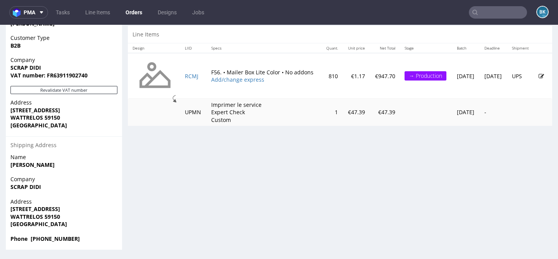
scroll to position [2, 0]
